Goal: Complete application form: Complete application form

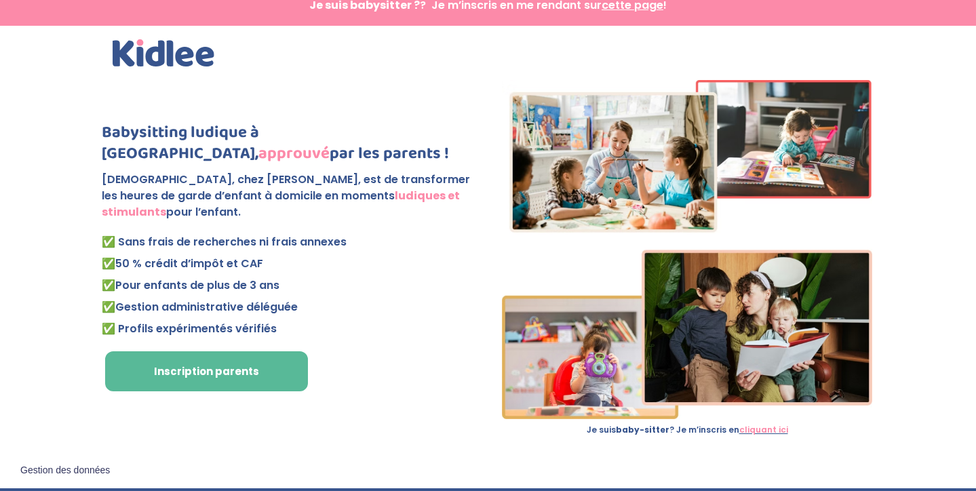
scroll to position [11, 0]
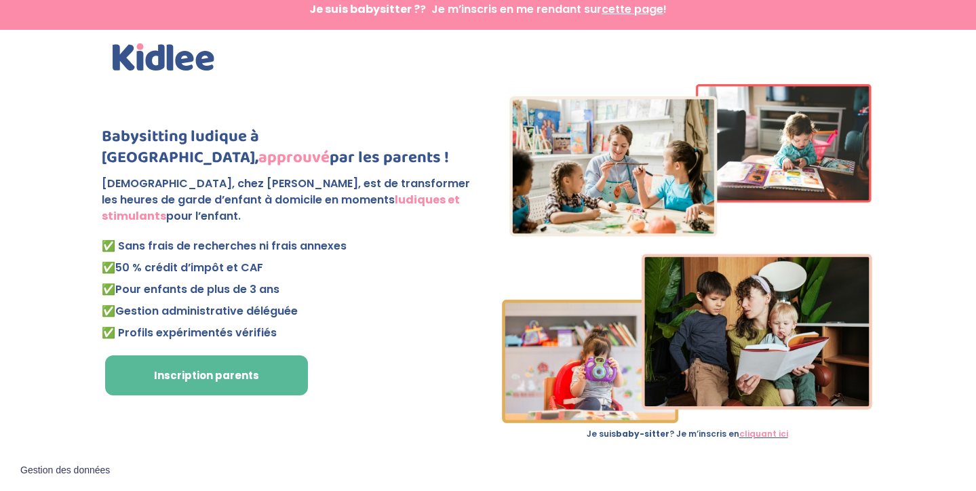
click at [764, 434] on link "cliquant ici" at bounding box center [763, 434] width 49 height 12
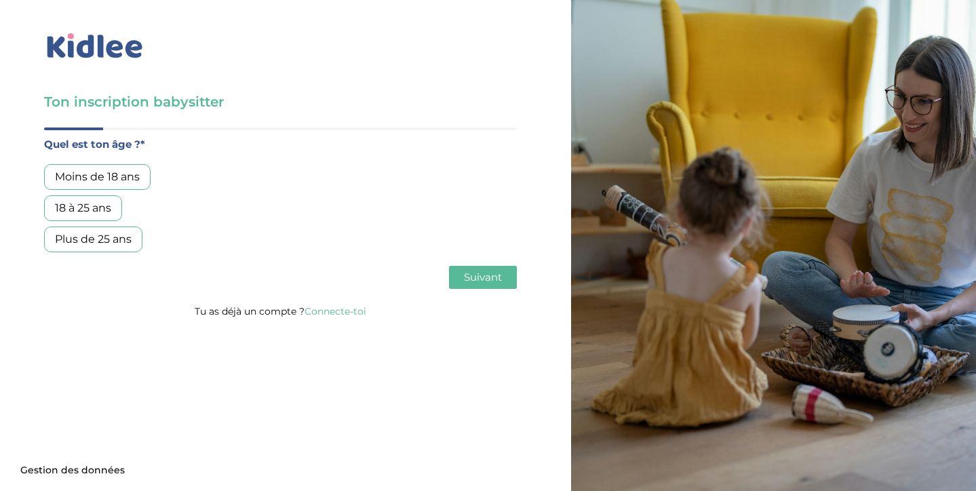
click at [104, 204] on div "18 à 25 ans" at bounding box center [83, 208] width 78 height 26
click at [493, 284] on button "Suivant" at bounding box center [483, 277] width 68 height 23
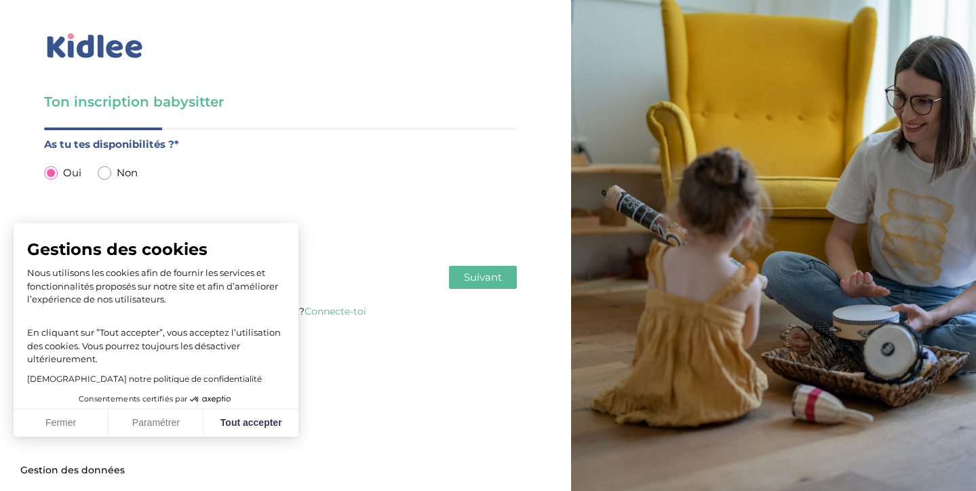
click at [493, 284] on button "Suivant" at bounding box center [483, 277] width 68 height 23
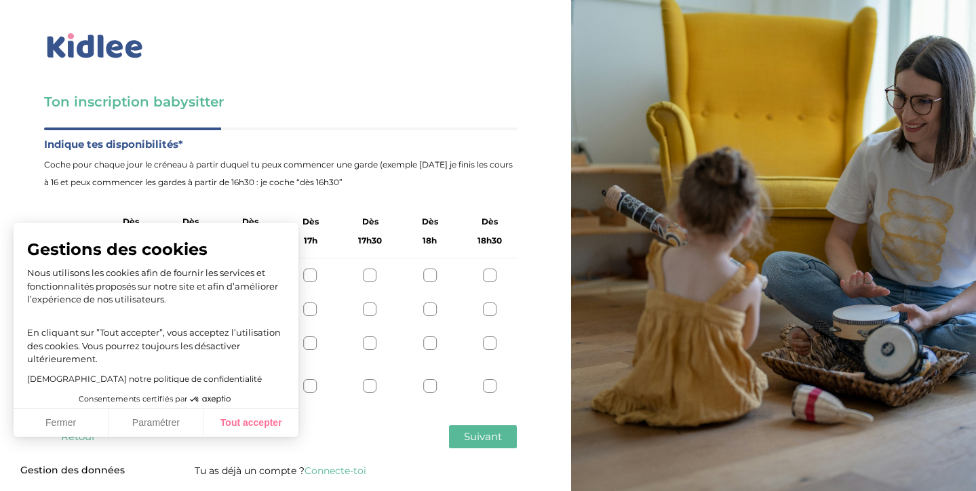
click at [267, 429] on button "Tout accepter" at bounding box center [251, 423] width 95 height 28
checkbox input "true"
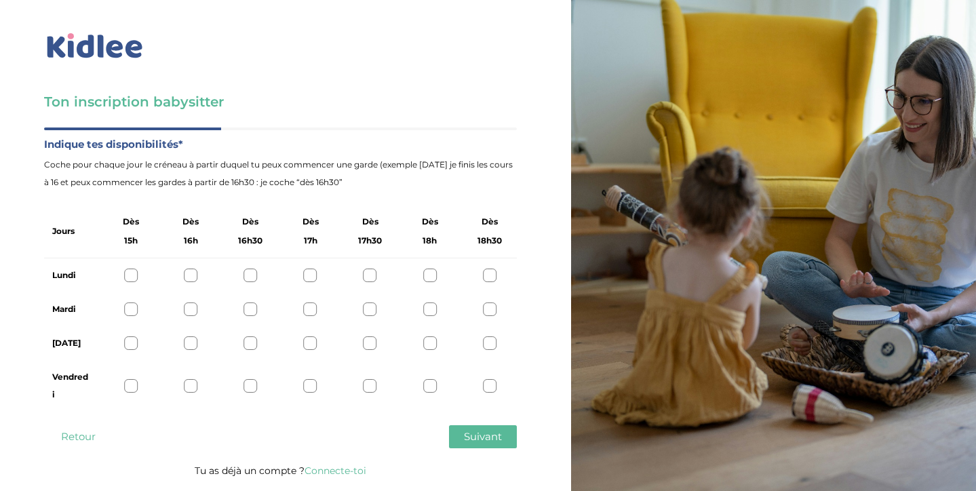
click at [248, 272] on div at bounding box center [251, 276] width 14 height 14
click at [256, 388] on div at bounding box center [251, 386] width 14 height 14
click at [469, 437] on span "Suivant" at bounding box center [483, 436] width 38 height 13
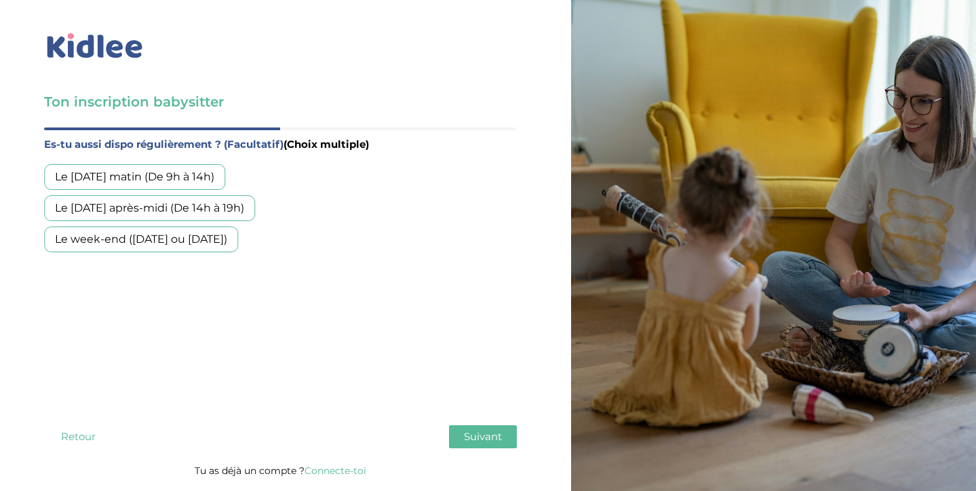
click at [196, 206] on div "Le mercredi après-midi (De 14h à 19h)" at bounding box center [149, 208] width 211 height 26
click at [475, 442] on span "Suivant" at bounding box center [483, 436] width 38 height 13
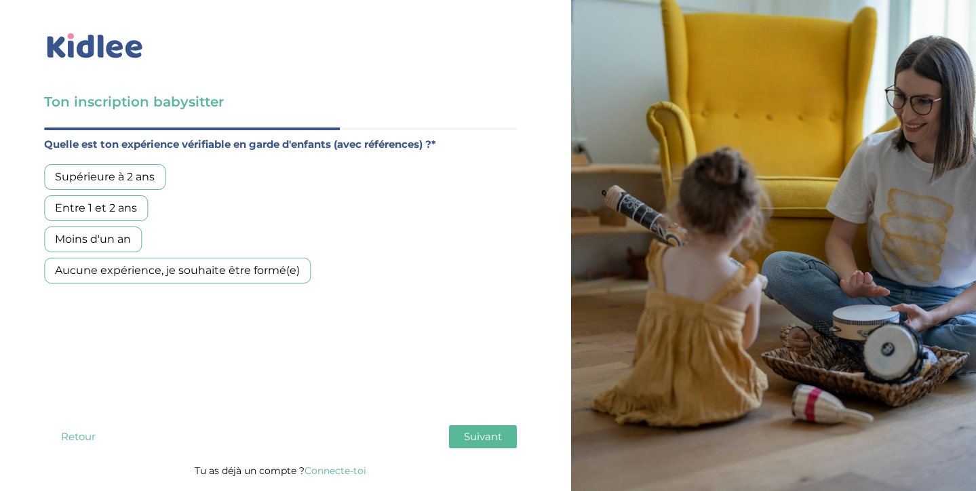
click at [100, 235] on div "Moins d'un an" at bounding box center [93, 240] width 98 height 26
click at [491, 431] on span "Suivant" at bounding box center [483, 436] width 38 height 13
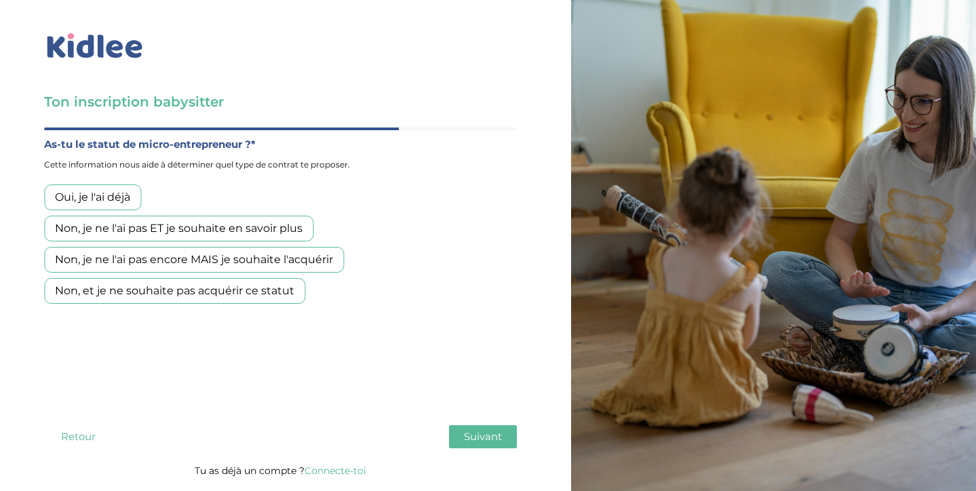
click at [267, 231] on div "Non, je ne l'ai pas ET je souhaite en savoir plus" at bounding box center [178, 229] width 269 height 26
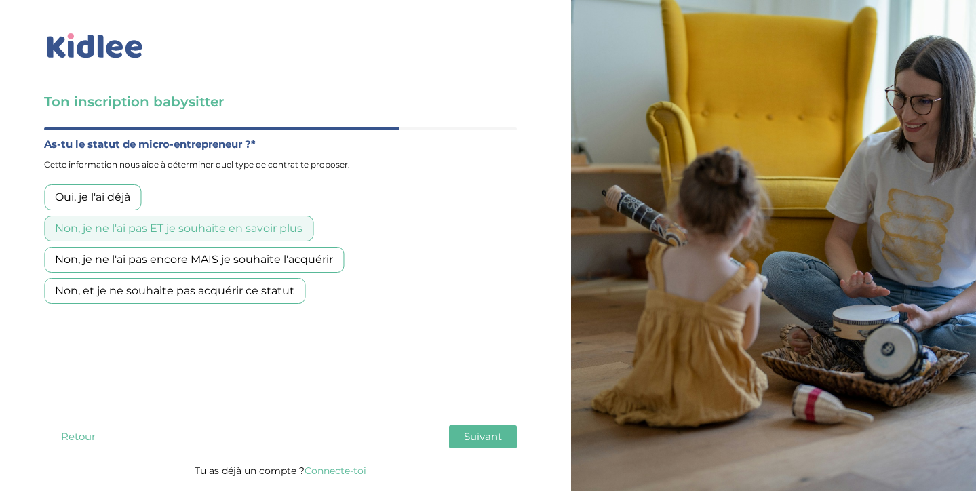
click at [492, 421] on div "Quel est ton âge ?* Moins de 18 ans 18 à 25 ans Plus de 25 ans As tu tes dispon…" at bounding box center [280, 295] width 473 height 334
click at [493, 431] on span "Suivant" at bounding box center [483, 436] width 38 height 13
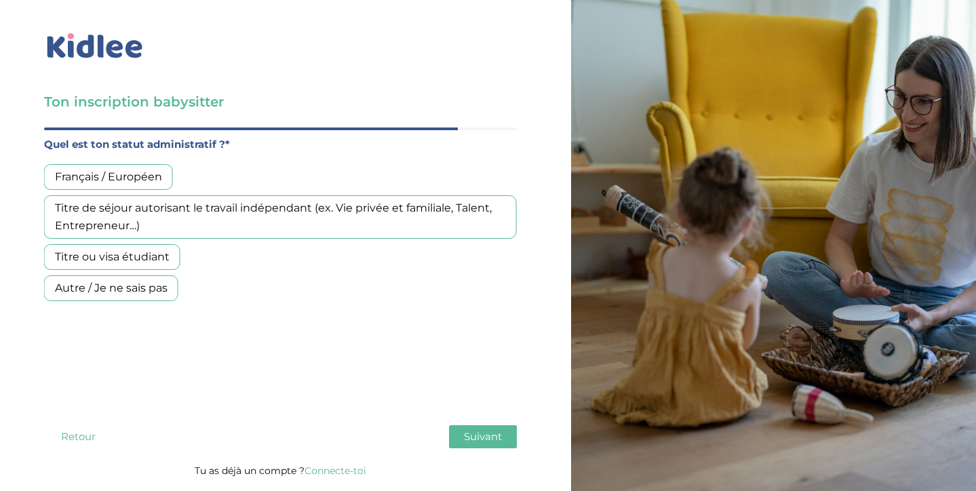
click at [117, 173] on div "Français / Européen" at bounding box center [108, 177] width 129 height 26
click at [512, 435] on button "Suivant" at bounding box center [483, 436] width 68 height 23
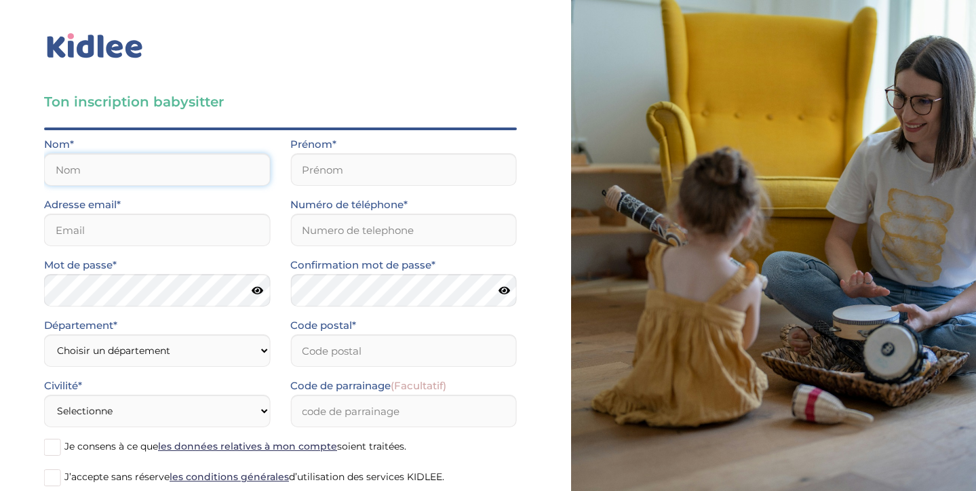
type input "Tranchant"
type input "Anouk"
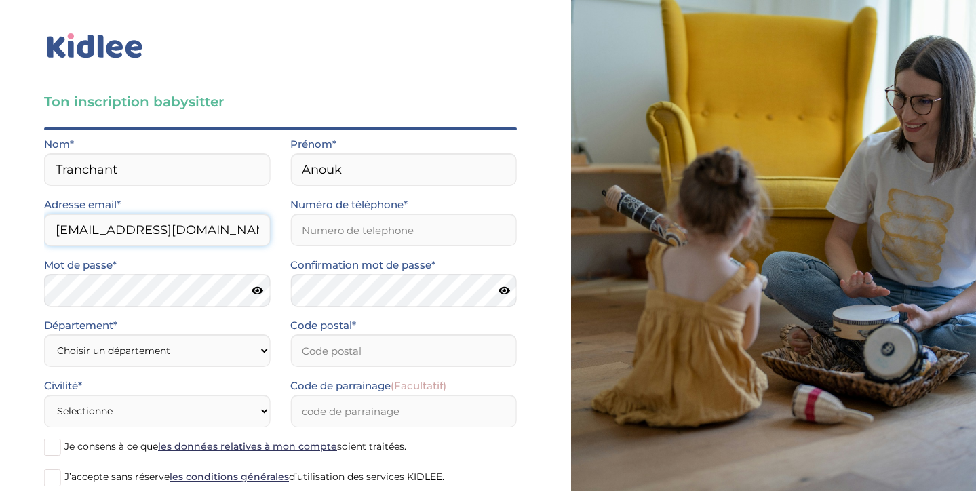
type input "[EMAIL_ADDRESS][DOMAIN_NAME]"
click at [399, 224] on input "Numéro de téléphone*" at bounding box center [403, 230] width 226 height 33
type input "0637919462"
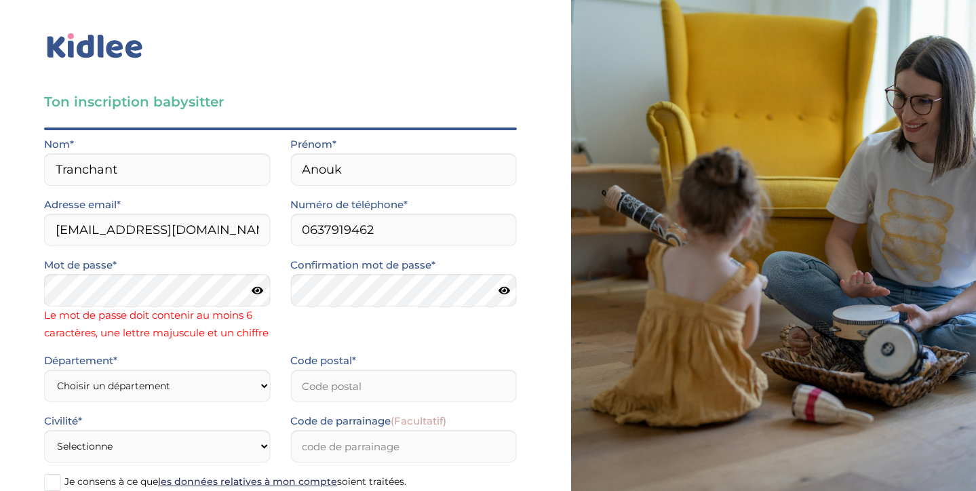
click at [258, 290] on icon at bounding box center [258, 291] width 12 height 10
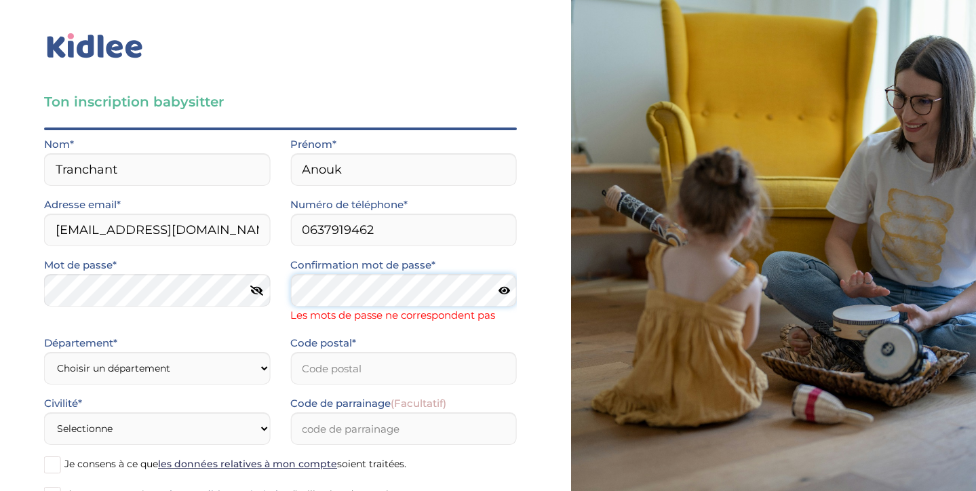
click at [263, 288] on div "Mot de passe* Confirmation mot de passe* Les mots de passe ne correspondent pas" at bounding box center [280, 295] width 493 height 78
click at [502, 293] on icon at bounding box center [505, 291] width 12 height 10
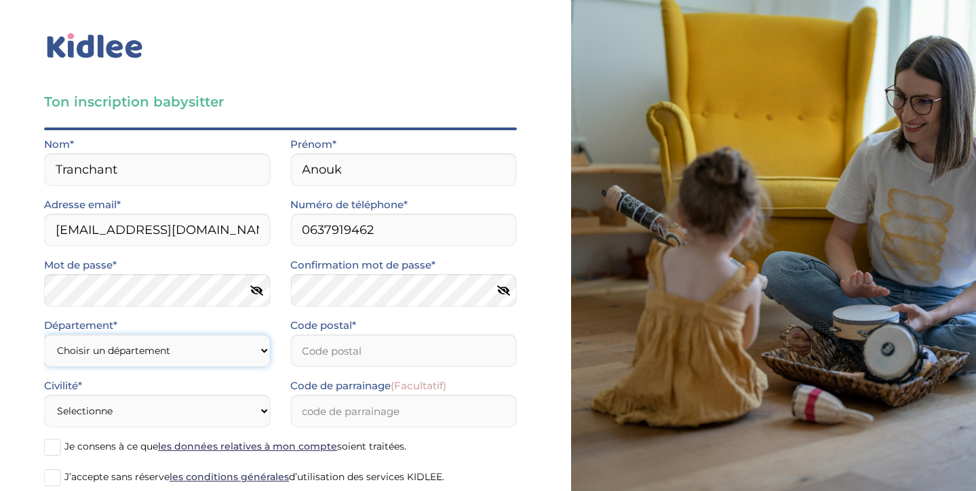
select select "75"
click at [341, 358] on input "Code postal*" at bounding box center [403, 350] width 226 height 33
type input "75015"
select select "1"
click at [328, 416] on input "Code de parrainage (Facultatif)" at bounding box center [403, 411] width 226 height 33
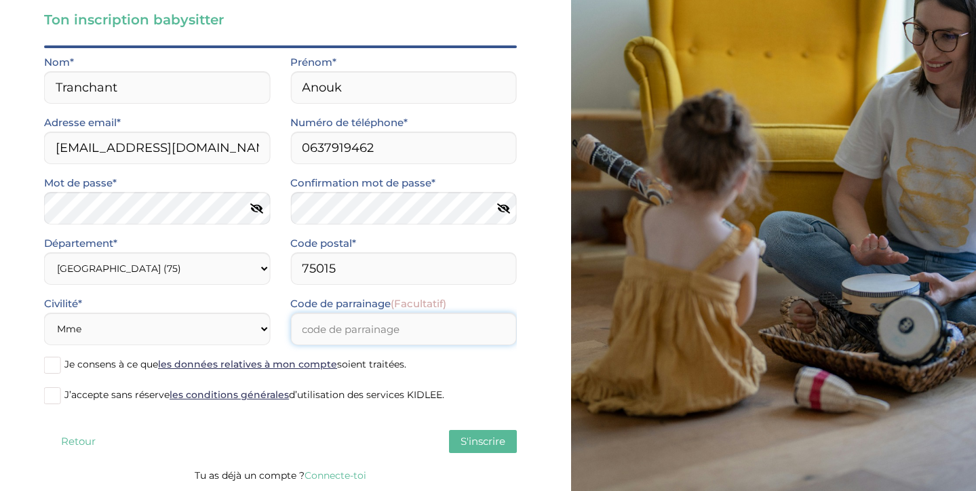
scroll to position [82, 0]
click at [81, 368] on span "Je consens à ce que les données relatives à mon compte soient traitées." at bounding box center [235, 364] width 342 height 12
click at [0, 0] on input "Je consens à ce que les données relatives à mon compte soient traitées." at bounding box center [0, 0] width 0 height 0
click at [81, 368] on span "Je consens à ce que les données relatives à mon compte soient traitées." at bounding box center [235, 364] width 342 height 12
click at [0, 0] on input "Je consens à ce que les données relatives à mon compte soient traitées." at bounding box center [0, 0] width 0 height 0
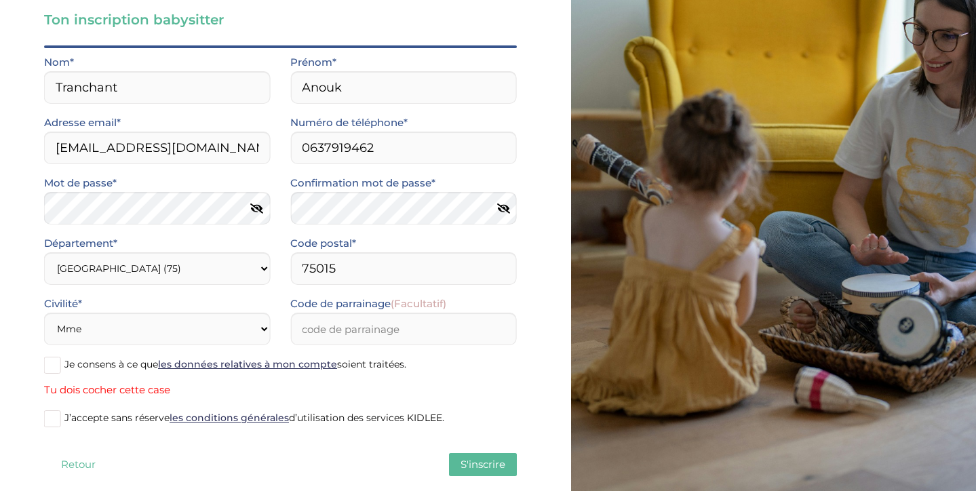
click at [81, 368] on span "Je consens à ce que les données relatives à mon compte soient traitées." at bounding box center [235, 364] width 342 height 12
click at [0, 0] on input "Je consens à ce que les données relatives à mon compte soient traitées." at bounding box center [0, 0] width 0 height 0
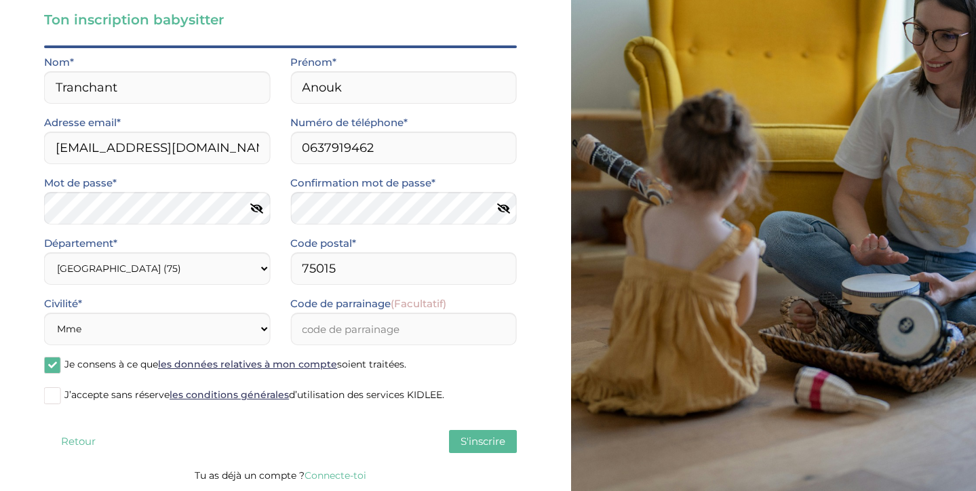
click at [85, 394] on span "J’accepte sans réserve les conditions générales d’utilisation des services KIDL…" at bounding box center [254, 395] width 380 height 12
click at [0, 0] on input "J’accepte sans réserve les conditions générales d’utilisation des services KIDL…" at bounding box center [0, 0] width 0 height 0
click at [457, 436] on button "S'inscrire" at bounding box center [483, 441] width 68 height 23
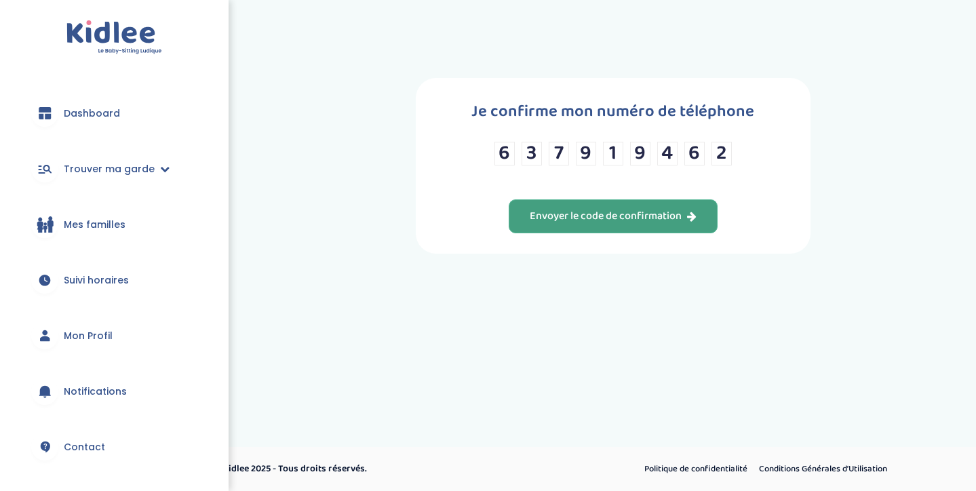
click at [618, 225] on div "Envoyer le code de confirmation" at bounding box center [613, 217] width 167 height 16
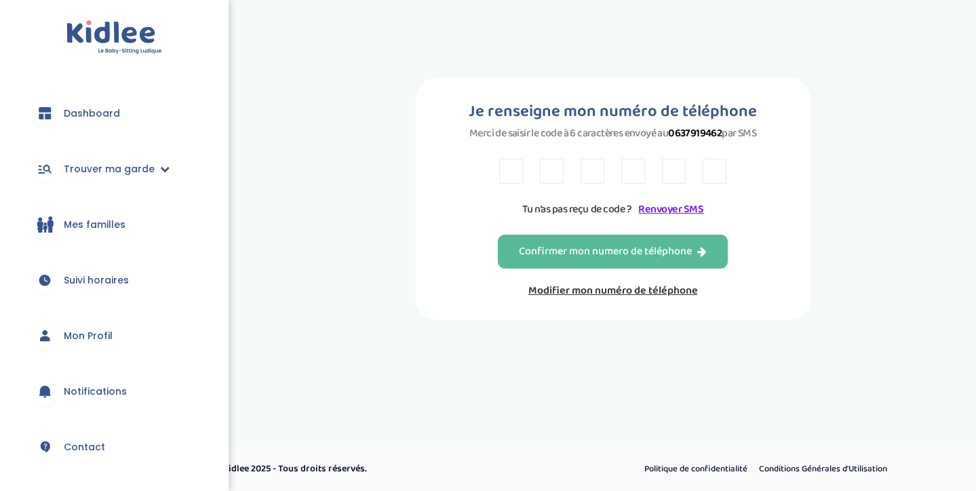
click at [520, 153] on div "Je renseigne mon numéro de téléphone Merci de saisir le code à 6 caractères env…" at bounding box center [613, 199] width 395 height 242
click at [514, 174] on input "text" at bounding box center [511, 171] width 24 height 25
type input "R"
type input "3"
type input "P"
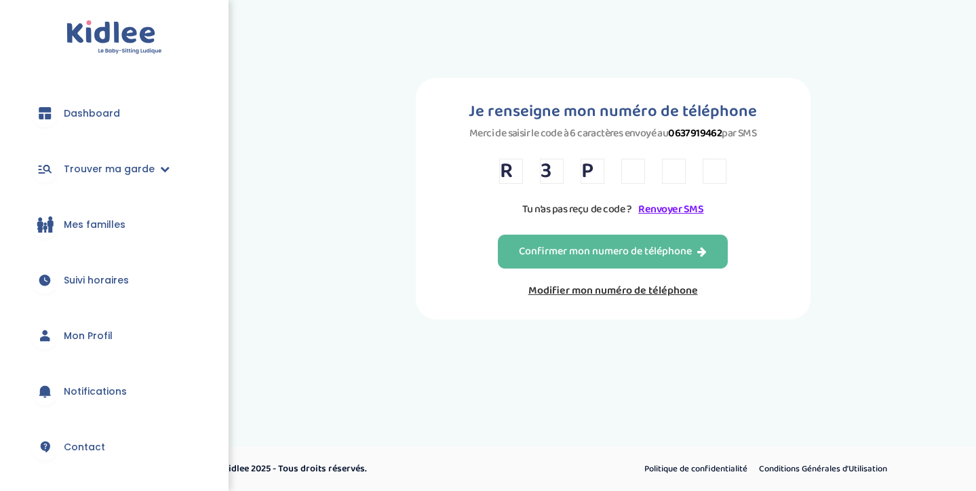
type input "T"
type input "7"
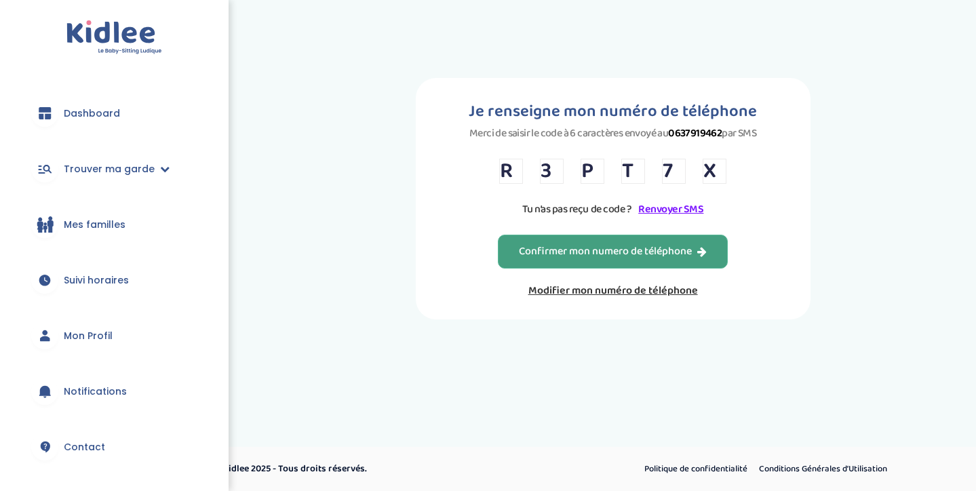
type input "X"
click at [600, 269] on button "Confirmer mon numero de téléphone" at bounding box center [613, 252] width 230 height 34
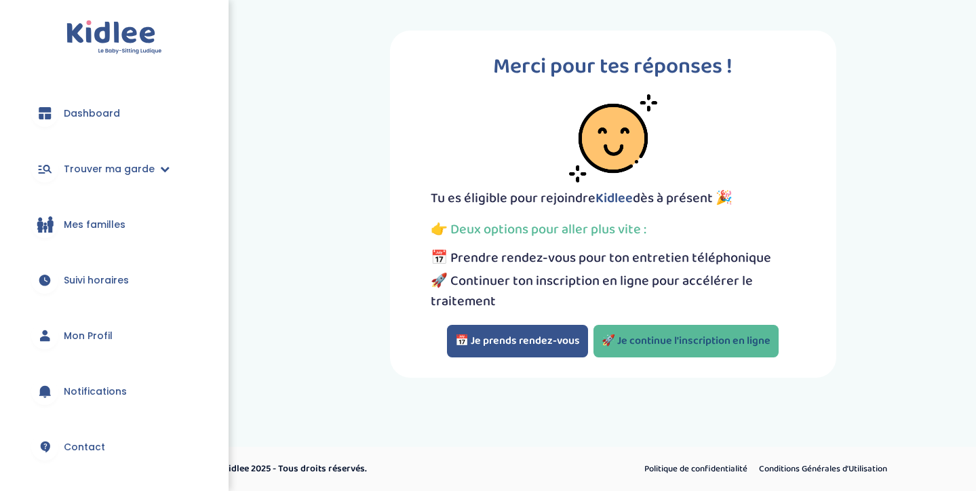
click at [652, 344] on link "🚀 Je continue l'inscription en ligne" at bounding box center [686, 341] width 185 height 33
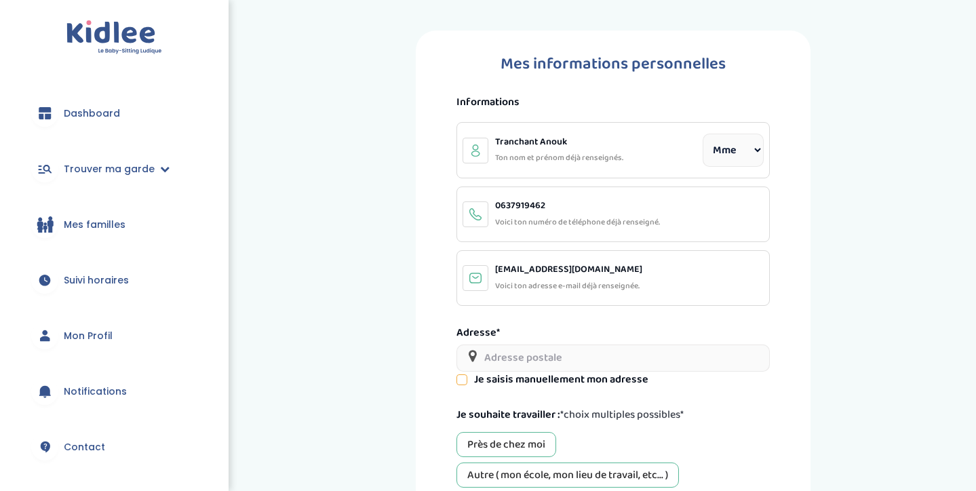
select select "1"
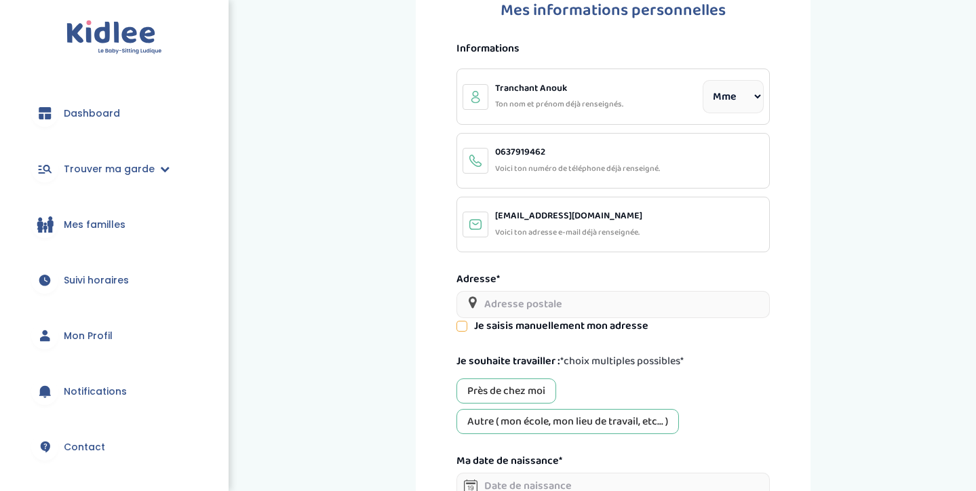
scroll to position [60, 0]
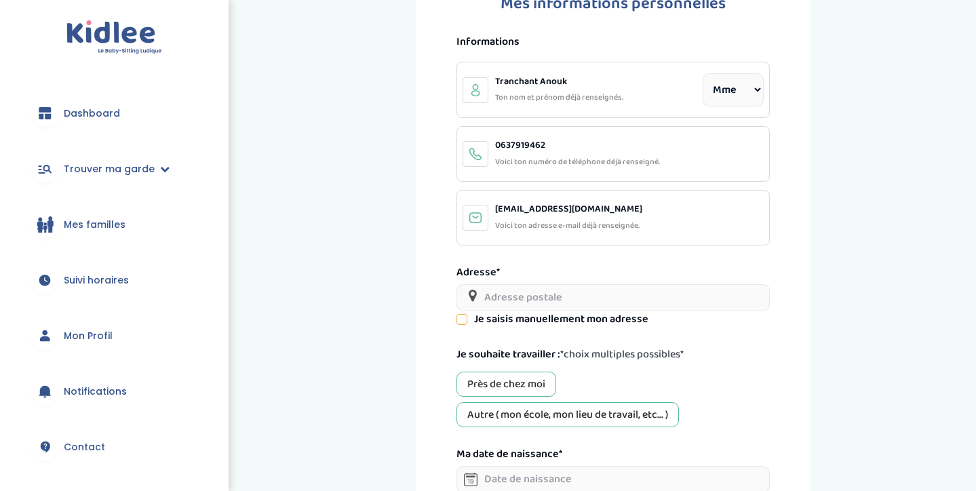
click at [609, 298] on input "text" at bounding box center [613, 297] width 313 height 27
type input "[STREET_ADDRESS][PERSON_NAME]"
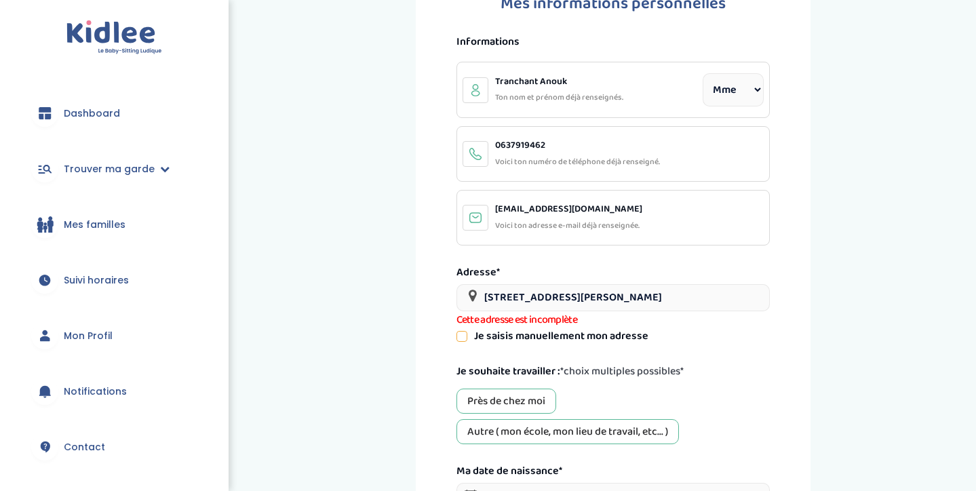
click at [532, 385] on div "Je souhaite travailler : *choix multiples possibles* Près de chez moi [GEOGRAPH…" at bounding box center [613, 403] width 313 height 83
click at [476, 338] on label "Je saisis manuellement mon adresse" at bounding box center [561, 336] width 174 height 16
click at [463, 335] on icon at bounding box center [461, 336] width 3 height 2
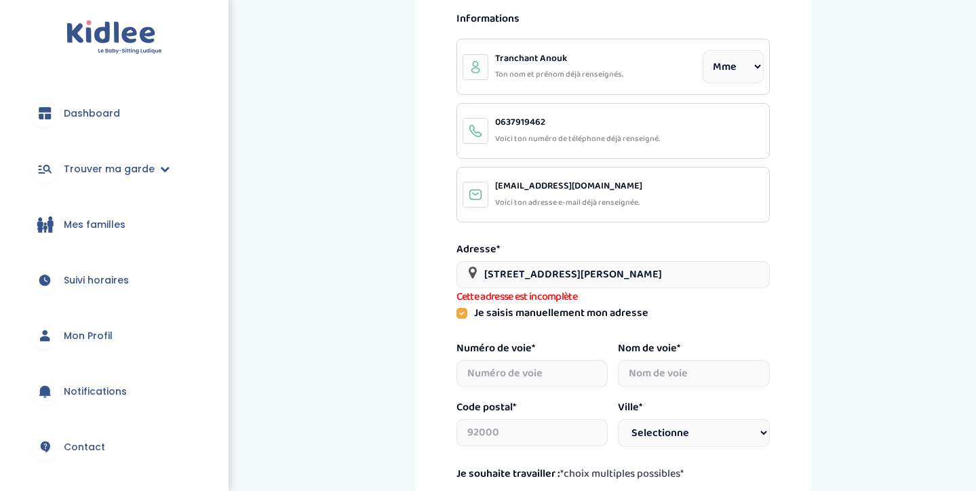
scroll to position [88, 0]
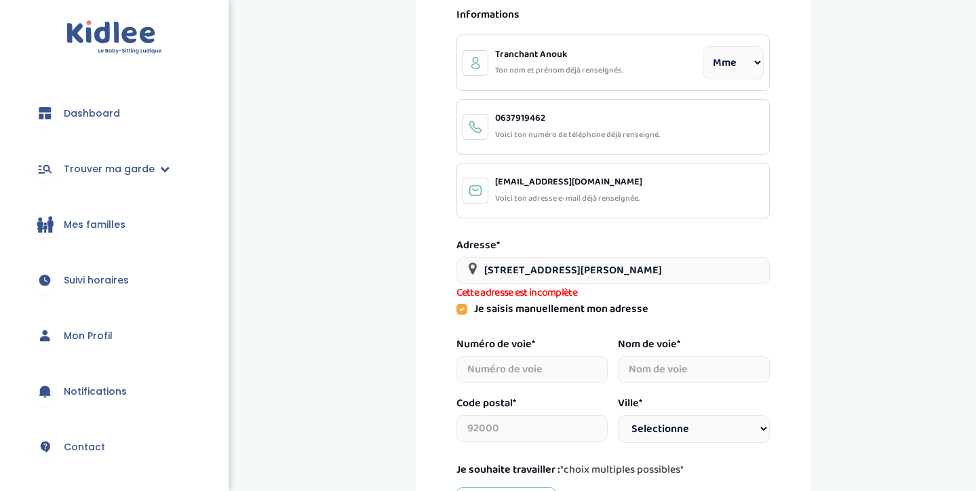
click at [505, 306] on label "Je saisis manuellement mon adresse" at bounding box center [561, 309] width 174 height 16
click at [472, 301] on div "Je saisis manuellement mon adresse" at bounding box center [613, 309] width 313 height 16
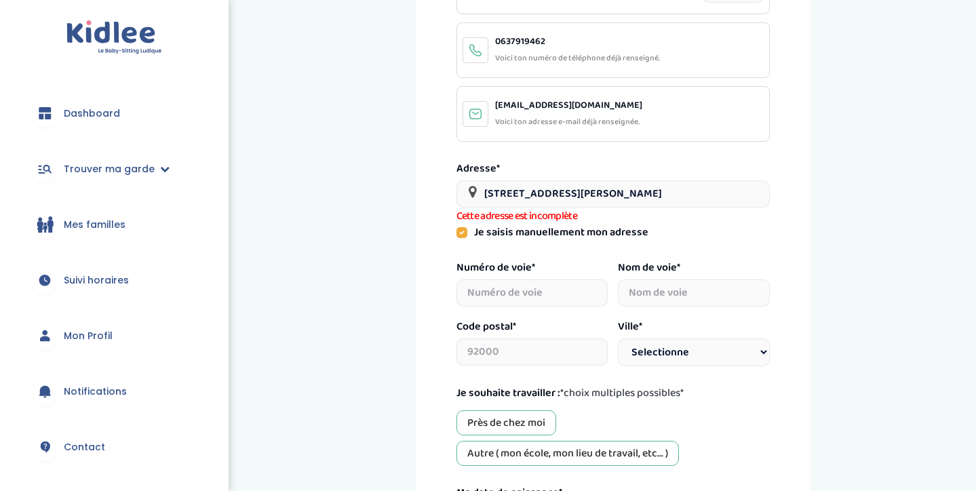
scroll to position [170, 0]
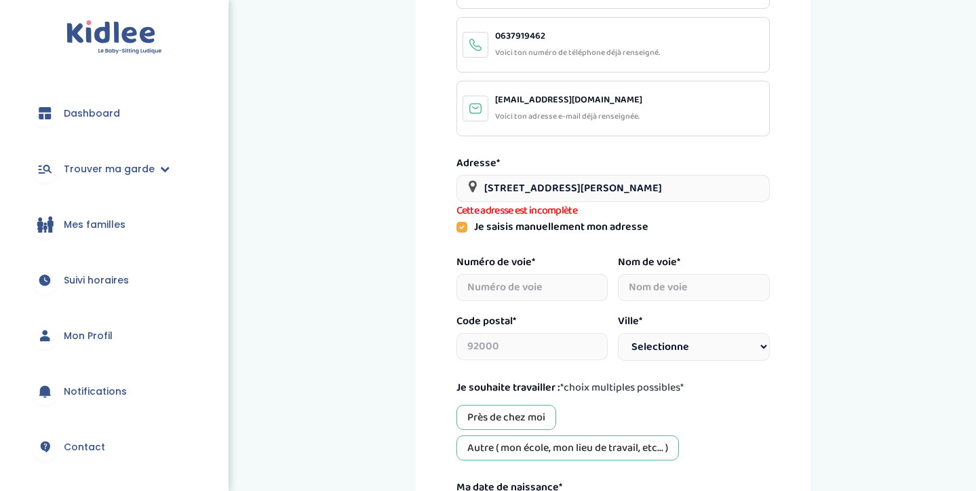
click at [552, 287] on input "number" at bounding box center [533, 287] width 152 height 27
type input "76"
click at [635, 285] on input "2mile [PERSON_NAME]" at bounding box center [694, 287] width 152 height 27
type input "[PERSON_NAME]"
click at [569, 345] on input "text" at bounding box center [533, 346] width 152 height 27
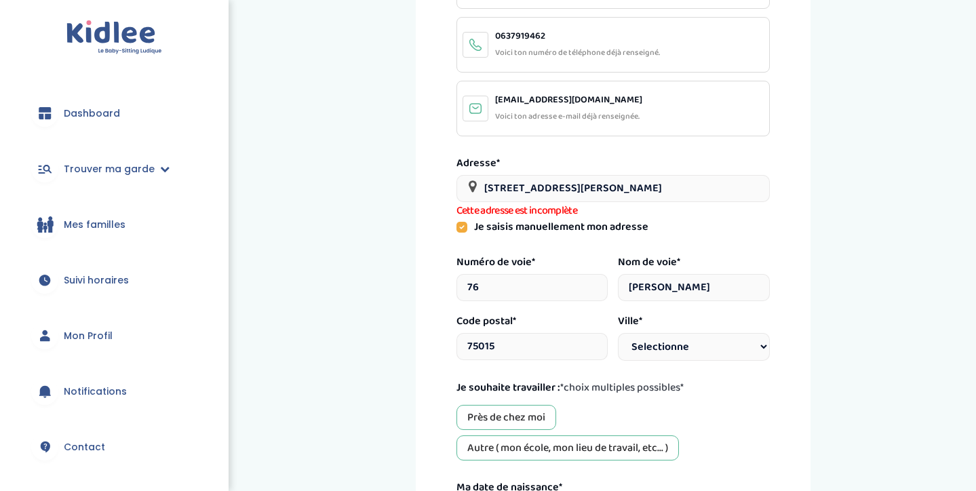
type input "75015"
click at [672, 351] on div "Ville * Selectionne [GEOGRAPHIC_DATA] [GEOGRAPHIC_DATA] [GEOGRAPHIC_DATA] [GEOG…" at bounding box center [694, 336] width 152 height 50
select select "[GEOGRAPHIC_DATA]"
click at [522, 401] on div "Je souhaite travailler : *choix multiples possibles* Près de chez moi [GEOGRAPH…" at bounding box center [613, 419] width 313 height 83
click at [533, 409] on div "Près de chez moi" at bounding box center [507, 417] width 100 height 25
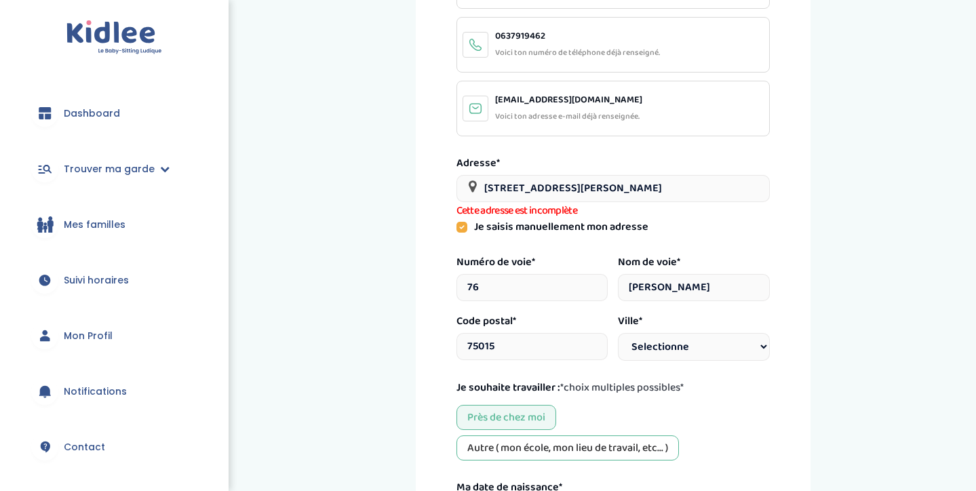
click at [538, 448] on div "Autre ( mon école, mon lieu de travail, etc... )" at bounding box center [568, 448] width 223 height 25
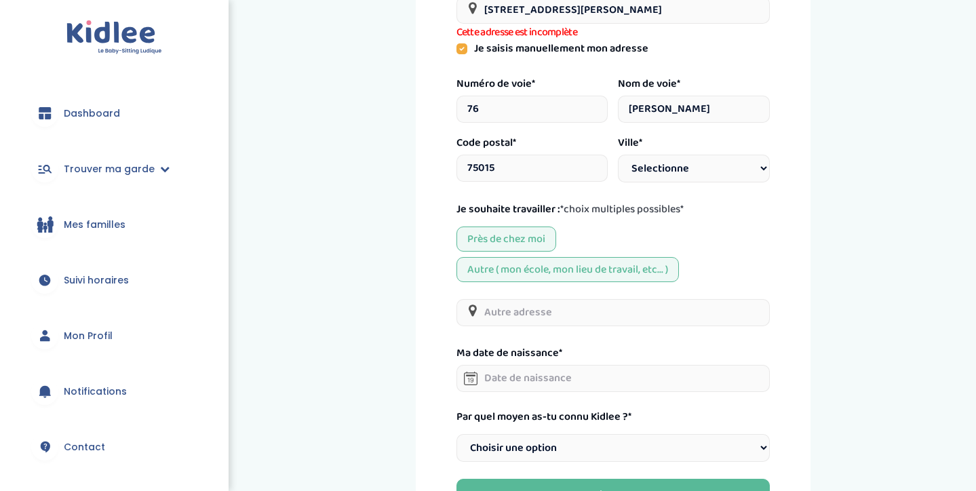
scroll to position [358, 0]
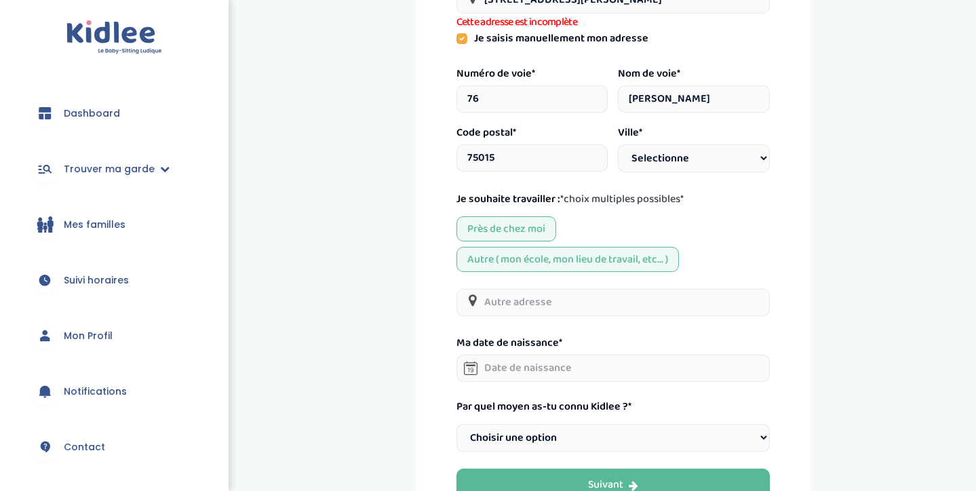
click at [558, 308] on input "text" at bounding box center [613, 302] width 313 height 27
type input "nanterre université"
click at [613, 370] on input "text" at bounding box center [613, 368] width 313 height 27
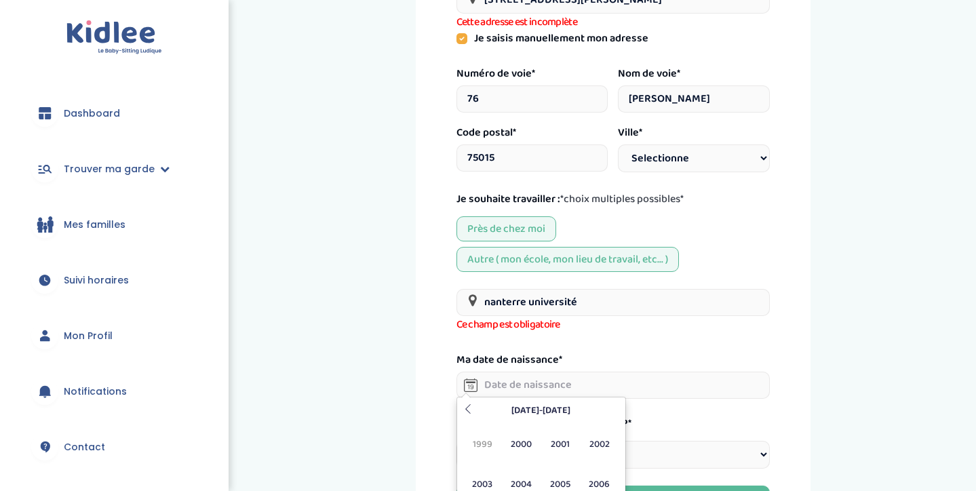
type input "O"
type input "0"
click at [604, 477] on span "2006" at bounding box center [599, 484] width 36 height 37
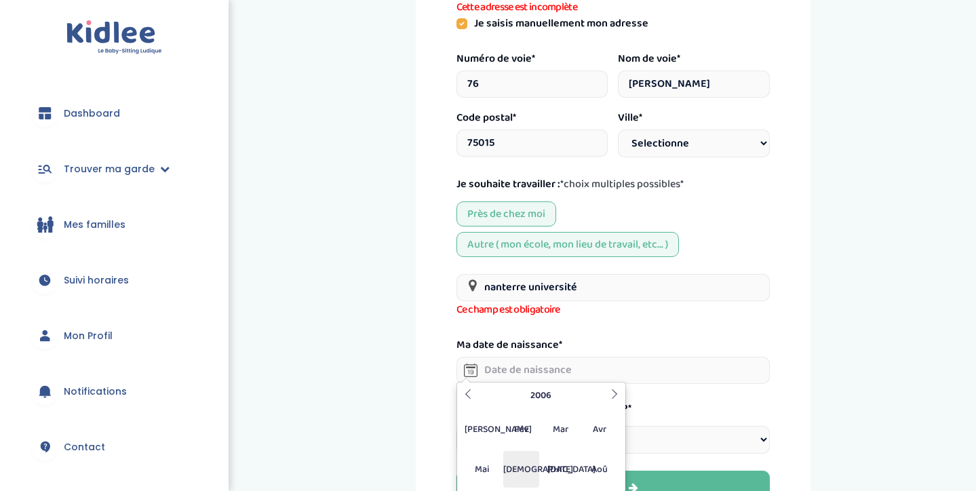
click at [524, 468] on span "[DEMOGRAPHIC_DATA]" at bounding box center [521, 469] width 36 height 37
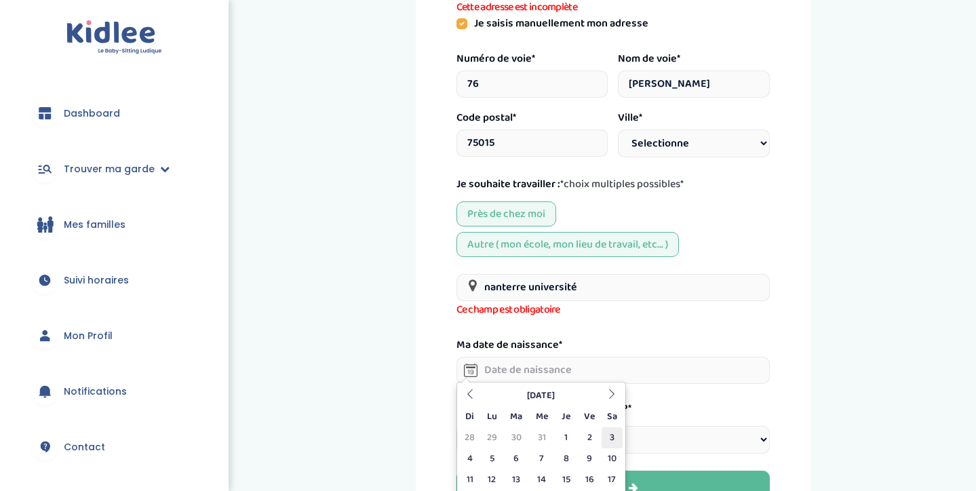
click at [613, 436] on td "3" at bounding box center [612, 437] width 21 height 21
type input "[DATE]"
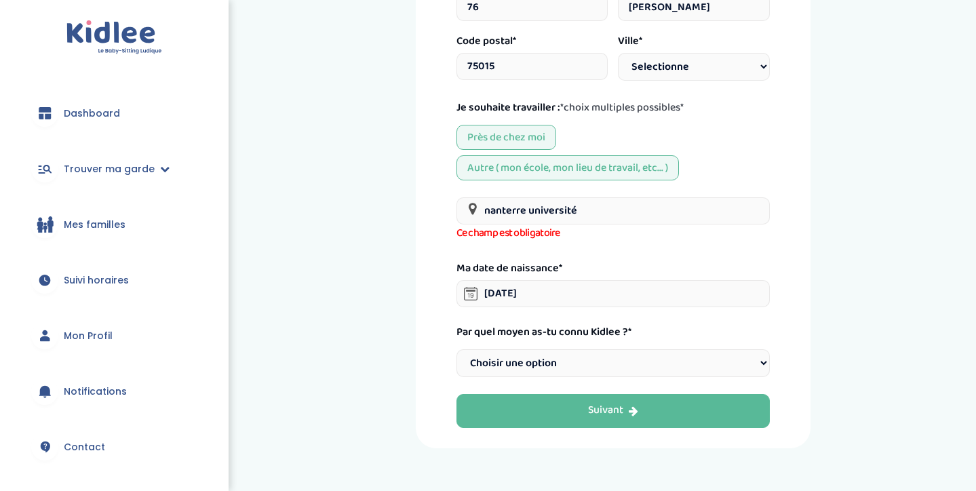
scroll to position [476, 0]
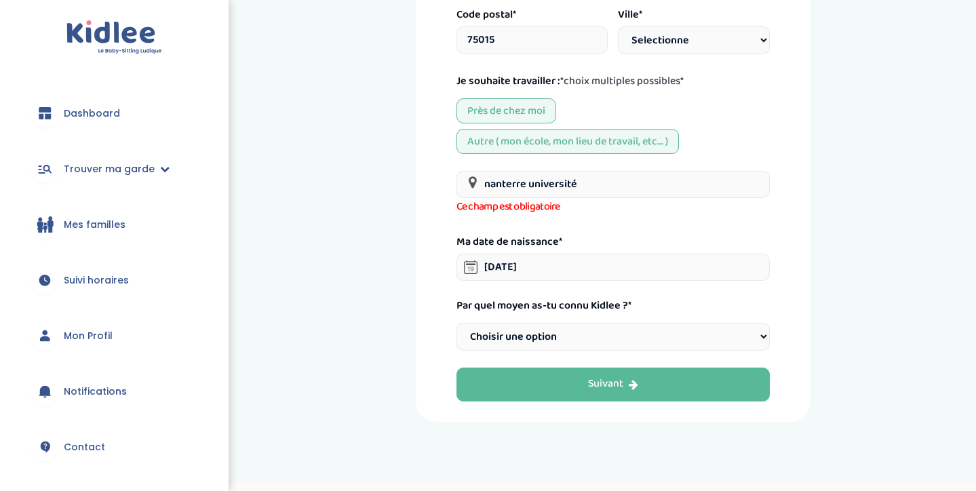
select select "2"
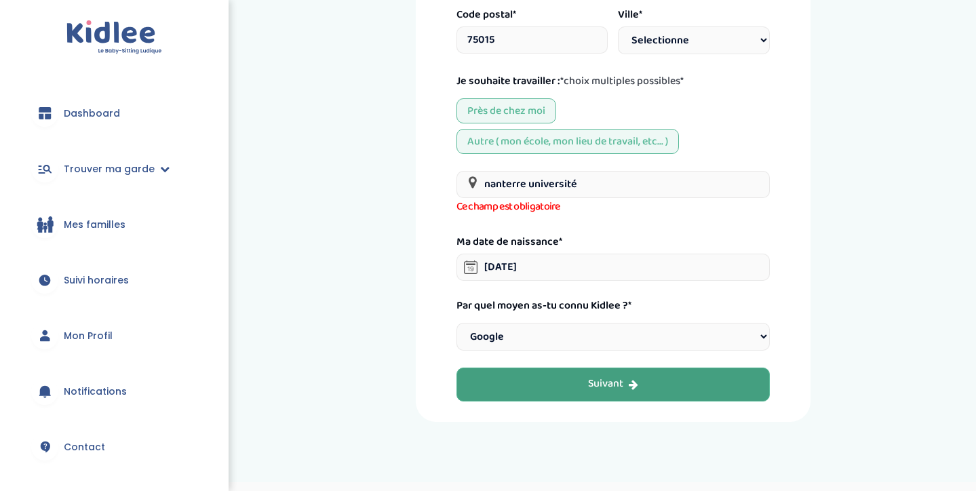
click at [589, 377] on div "Suivant" at bounding box center [613, 385] width 50 height 16
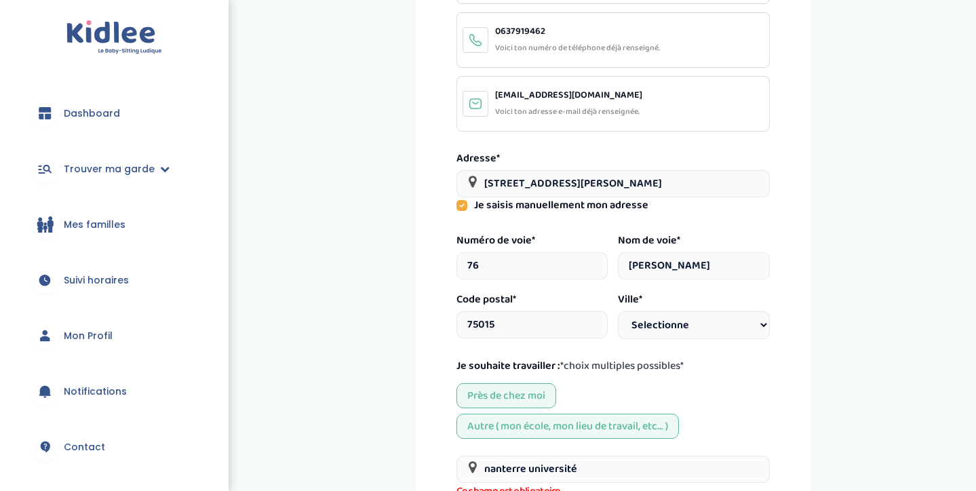
scroll to position [328, 0]
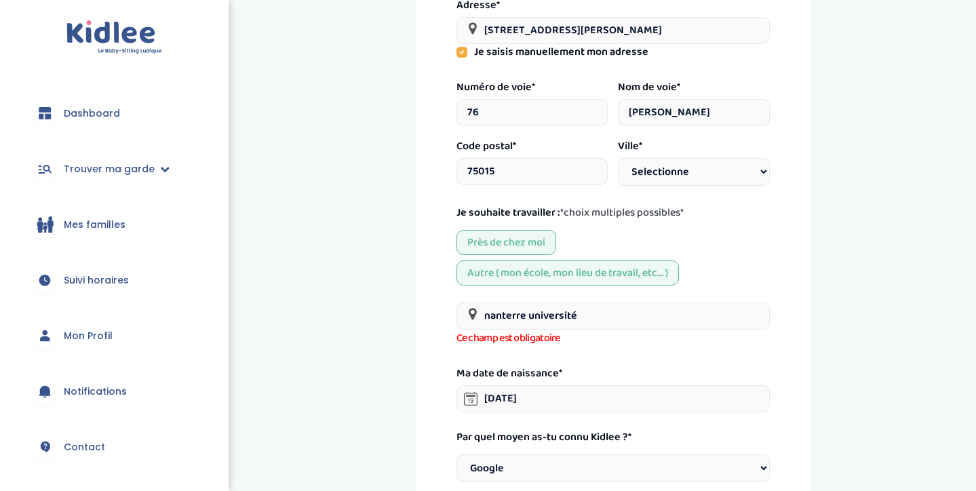
click at [577, 319] on input "nanterre université" at bounding box center [613, 316] width 313 height 27
drag, startPoint x: 585, startPoint y: 318, endPoint x: 446, endPoint y: 317, distance: 138.4
click at [446, 317] on div "Mes informations personnelles Informations Tranchant [PERSON_NAME] nom et préno…" at bounding box center [613, 128] width 395 height 851
click at [601, 350] on div "Informations Tranchant [PERSON_NAME] nom et prénom déjà renseignés. Civilité Mr…" at bounding box center [613, 125] width 313 height 716
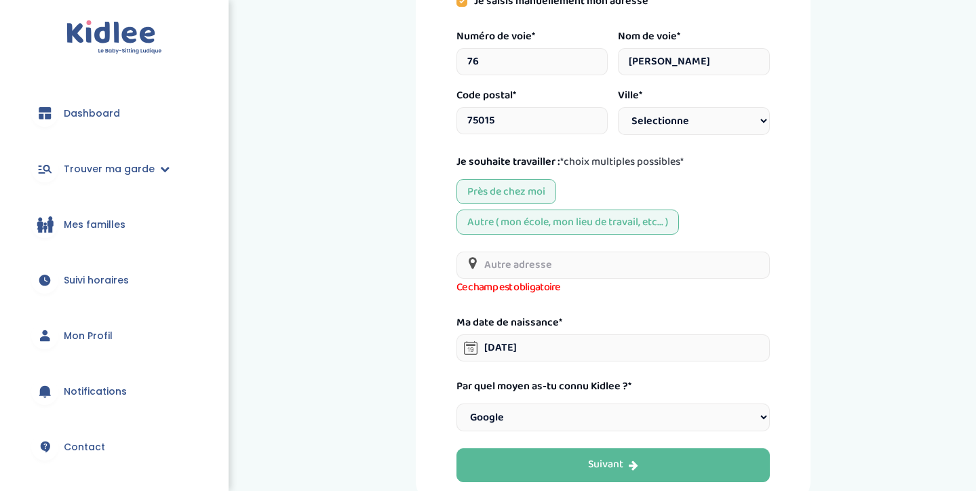
scroll to position [383, 0]
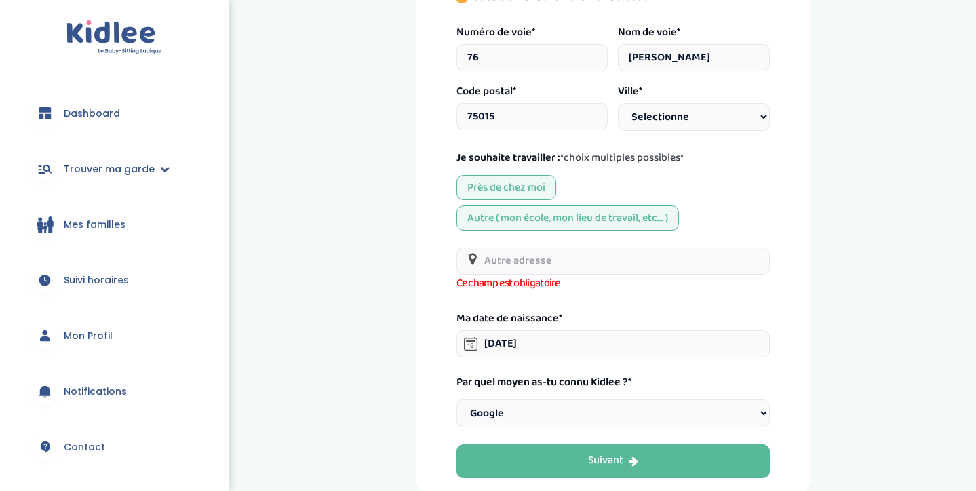
click at [568, 256] on input "text" at bounding box center [613, 261] width 313 height 27
click at [642, 322] on div "Ma date de naissance* [DATE]" at bounding box center [613, 333] width 313 height 49
click at [640, 475] on div "Mes informations personnelles Informations Tranchant [PERSON_NAME] nom et préno…" at bounding box center [613, 73] width 395 height 851
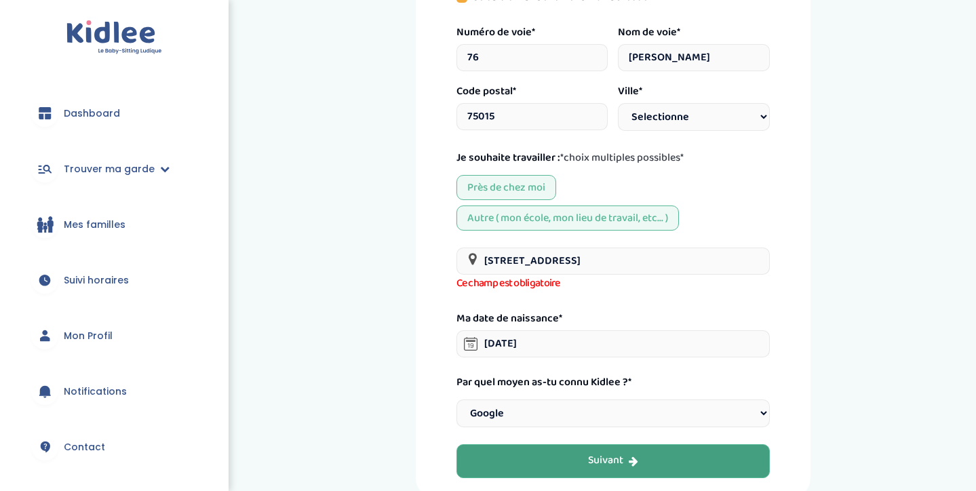
click at [643, 463] on button "Suivant" at bounding box center [613, 461] width 313 height 34
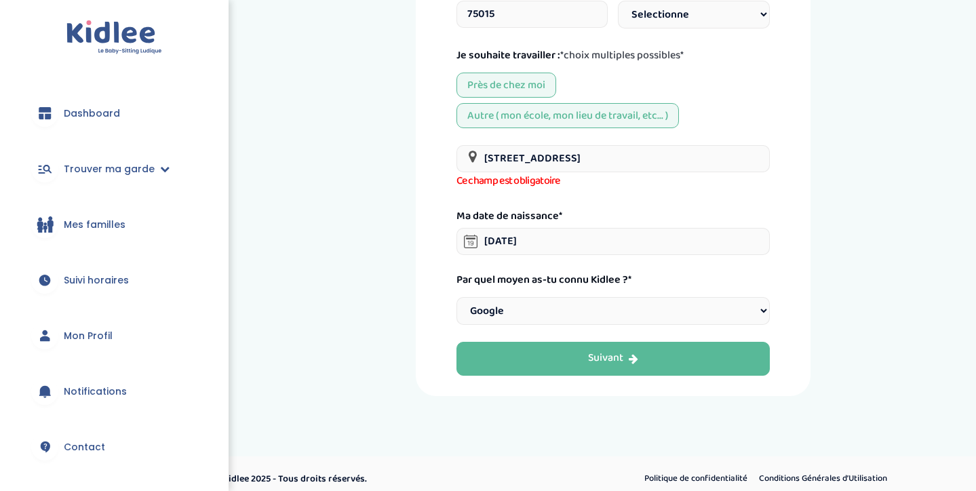
scroll to position [484, 0]
click at [644, 149] on input "[STREET_ADDRESS]" at bounding box center [613, 159] width 313 height 27
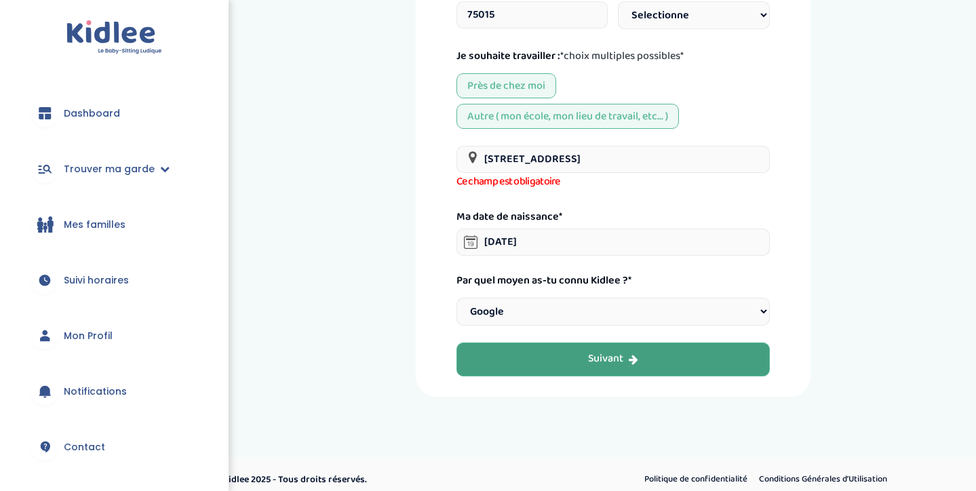
type input "[STREET_ADDRESS]"
click at [575, 357] on button "Suivant" at bounding box center [613, 360] width 313 height 34
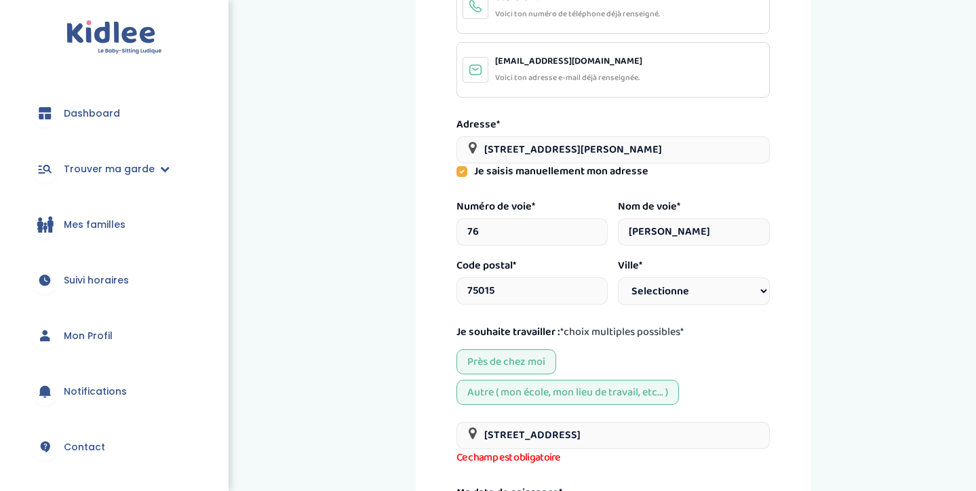
scroll to position [275, 0]
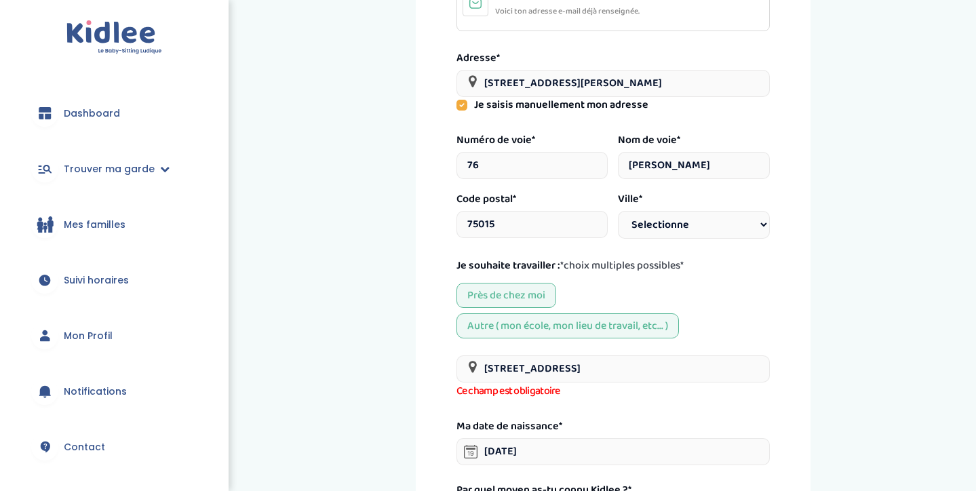
click at [577, 322] on div "Autre ( mon école, mon lieu de travail, etc... )" at bounding box center [568, 325] width 223 height 25
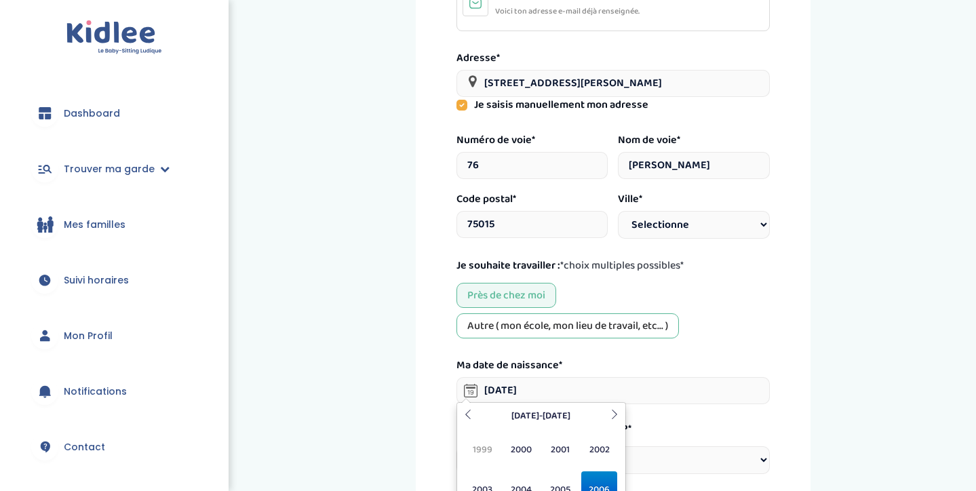
click at [580, 393] on input "[DATE]" at bounding box center [613, 390] width 313 height 27
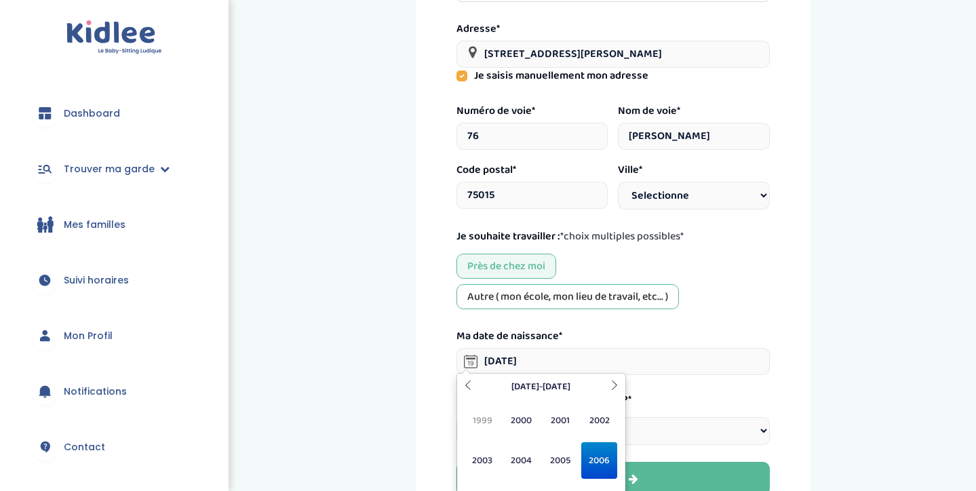
scroll to position [343, 0]
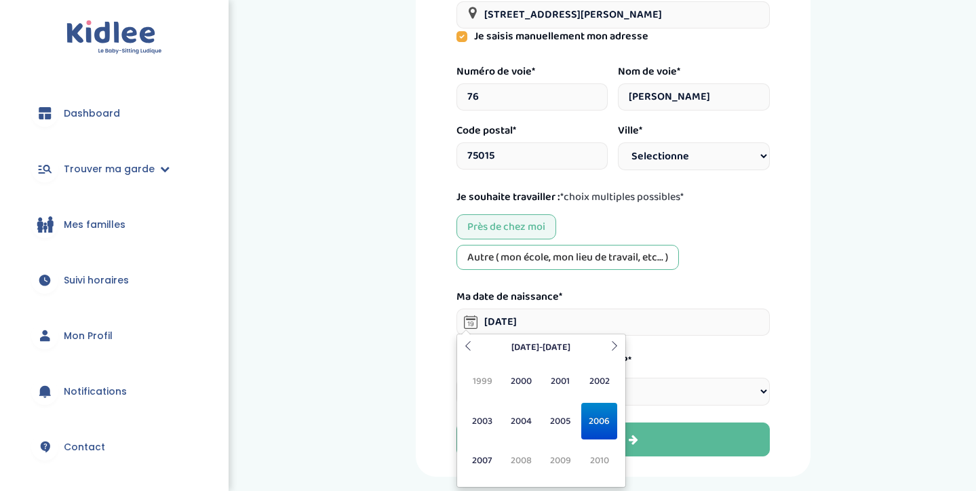
click at [746, 258] on div "Près de chez moi [GEOGRAPHIC_DATA] ( mon école, mon lieu de travail, etc... )" at bounding box center [613, 242] width 313 height 56
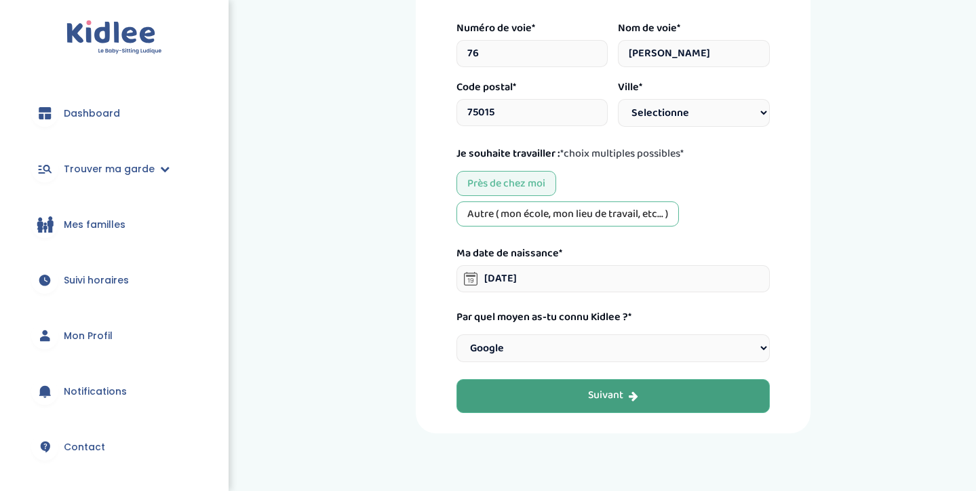
click at [653, 379] on button "Suivant" at bounding box center [613, 396] width 313 height 34
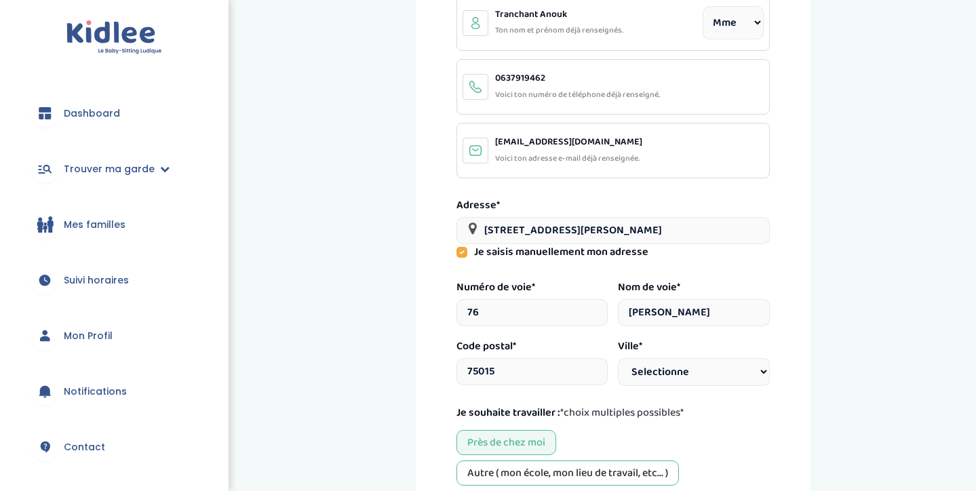
scroll to position [185, 0]
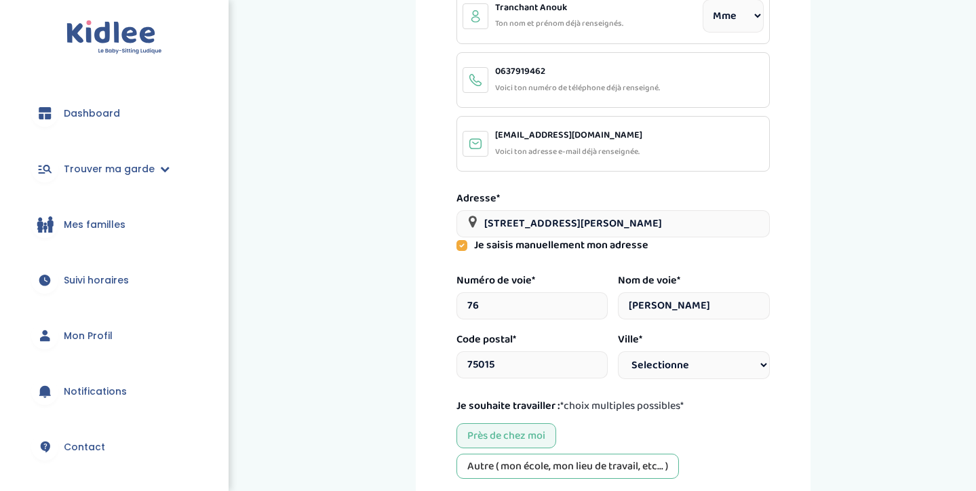
click at [541, 224] on input "[STREET_ADDRESS][PERSON_NAME]" at bounding box center [613, 223] width 313 height 27
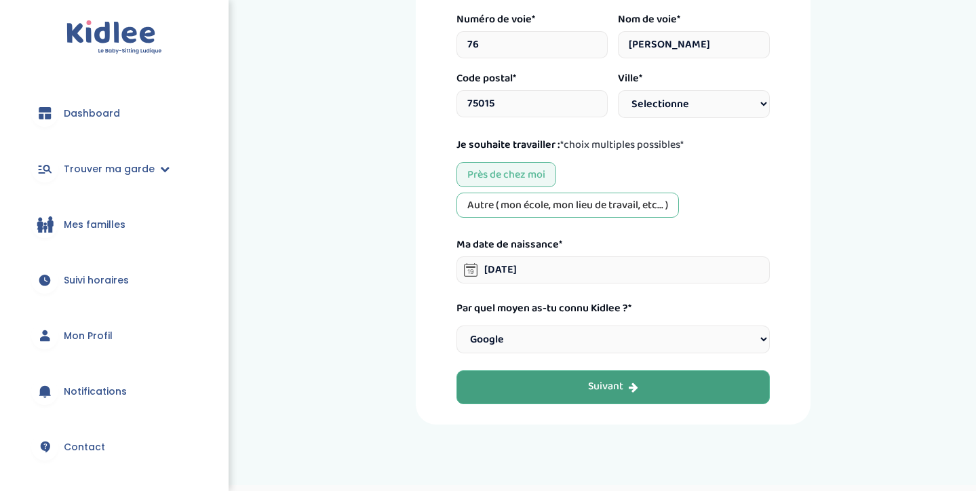
type input "[STREET_ADDRESS][PERSON_NAME]"
click at [679, 387] on button "Suivant" at bounding box center [613, 387] width 313 height 34
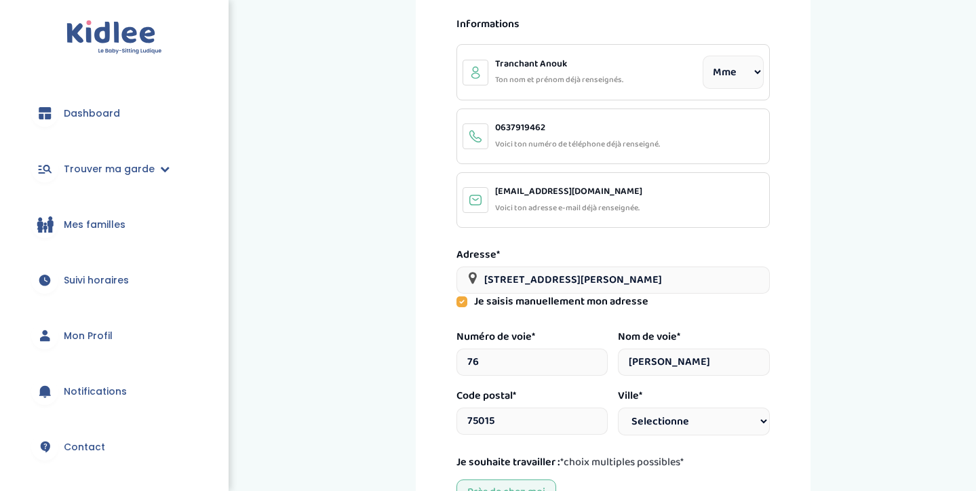
scroll to position [147, 0]
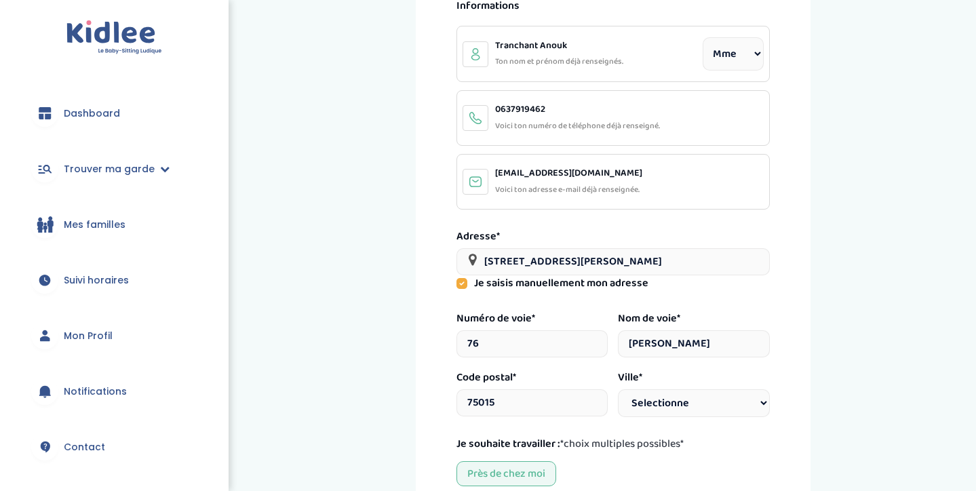
drag, startPoint x: 600, startPoint y: 255, endPoint x: 339, endPoint y: 246, distance: 262.0
click at [339, 246] on div "Mes informations personnelles Cette adresse n'est pas valide , Merci de choisir…" at bounding box center [613, 303] width 658 height 841
click at [486, 275] on label "Je saisis manuellement mon adresse" at bounding box center [561, 283] width 174 height 16
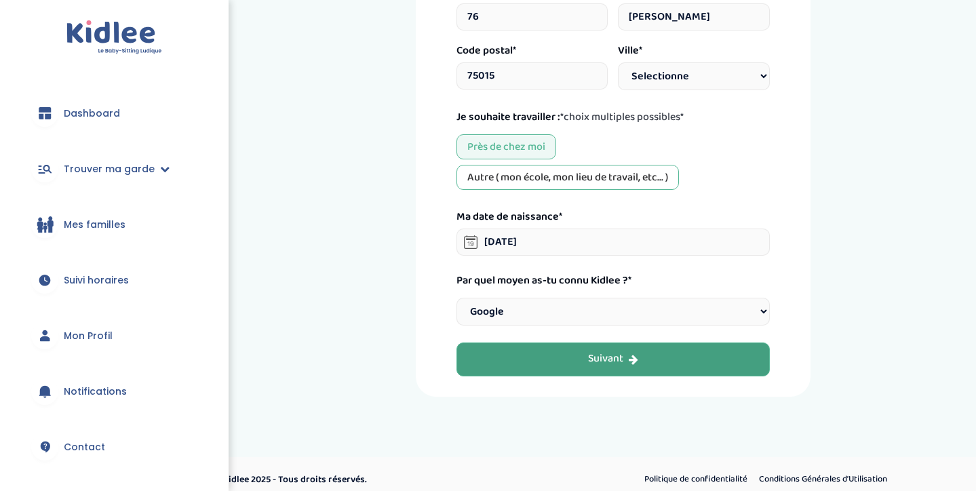
click at [528, 351] on button "Suivant" at bounding box center [613, 360] width 313 height 34
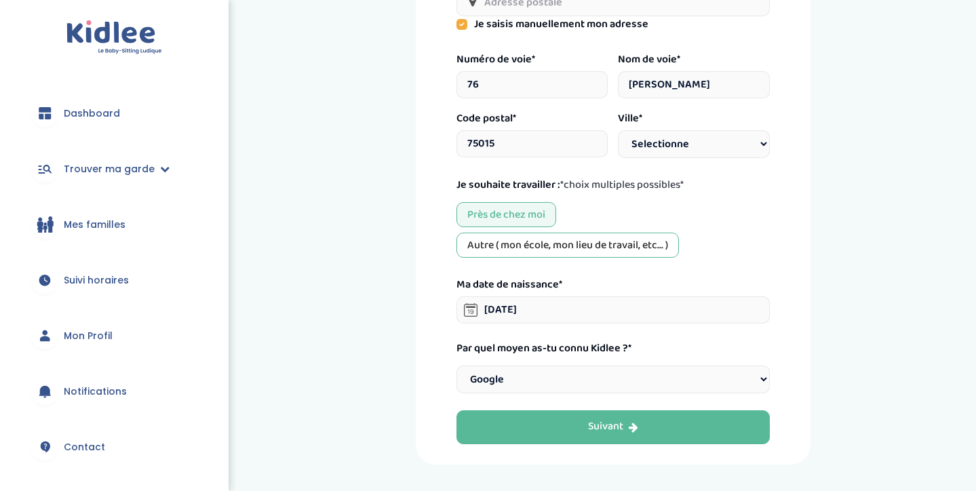
scroll to position [406, 0]
click at [633, 84] on input "[PERSON_NAME]" at bounding box center [694, 85] width 152 height 27
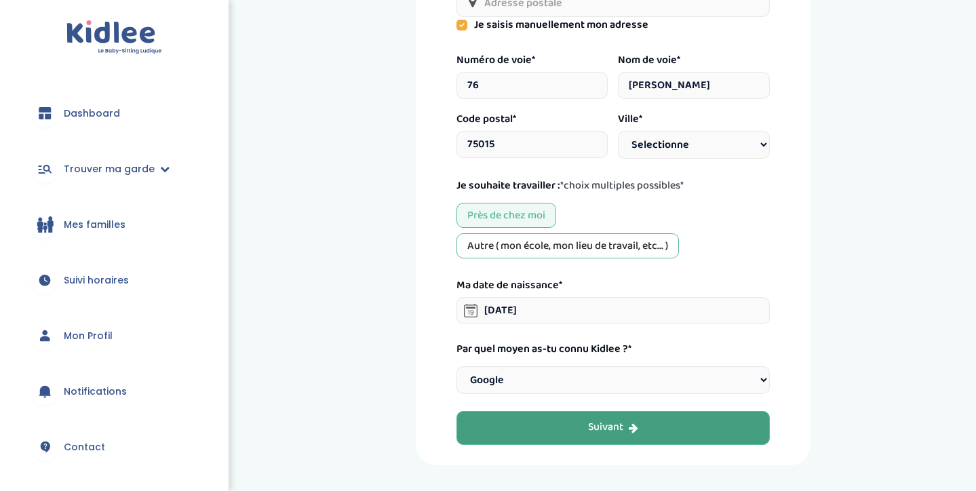
type input "[PERSON_NAME]"
click at [604, 420] on div "Suivant" at bounding box center [613, 428] width 50 height 16
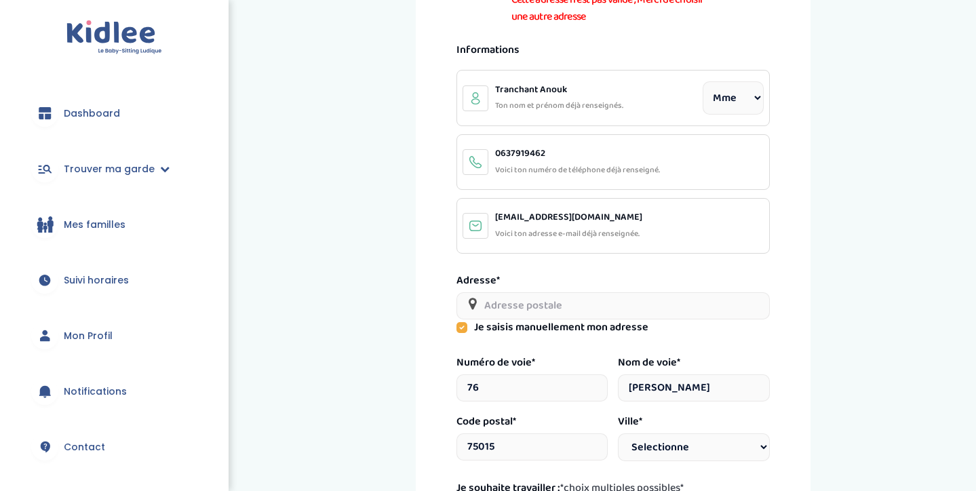
scroll to position [106, 0]
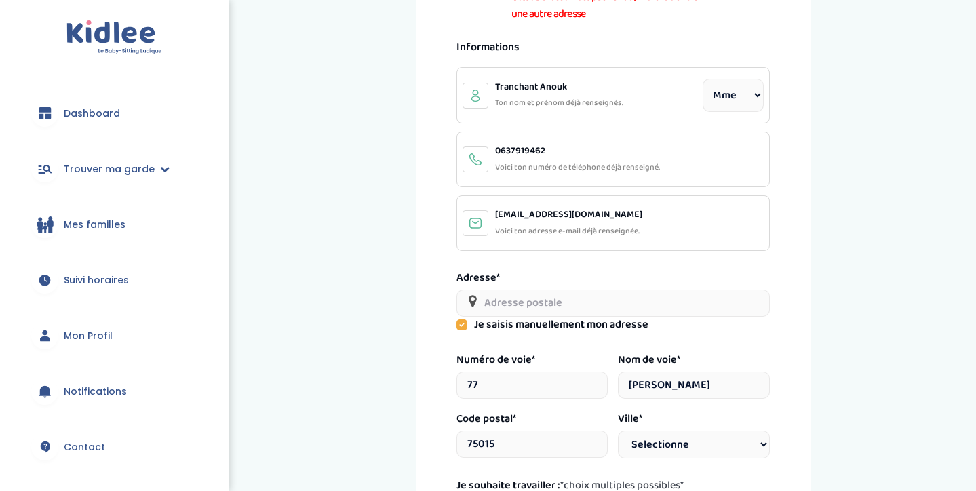
click at [574, 381] on input "77" at bounding box center [533, 385] width 152 height 27
click at [577, 381] on input "78" at bounding box center [533, 385] width 152 height 27
click at [573, 379] on input "79" at bounding box center [533, 385] width 152 height 27
click at [573, 379] on input "80" at bounding box center [533, 385] width 152 height 27
click at [575, 384] on input "79" at bounding box center [533, 385] width 152 height 27
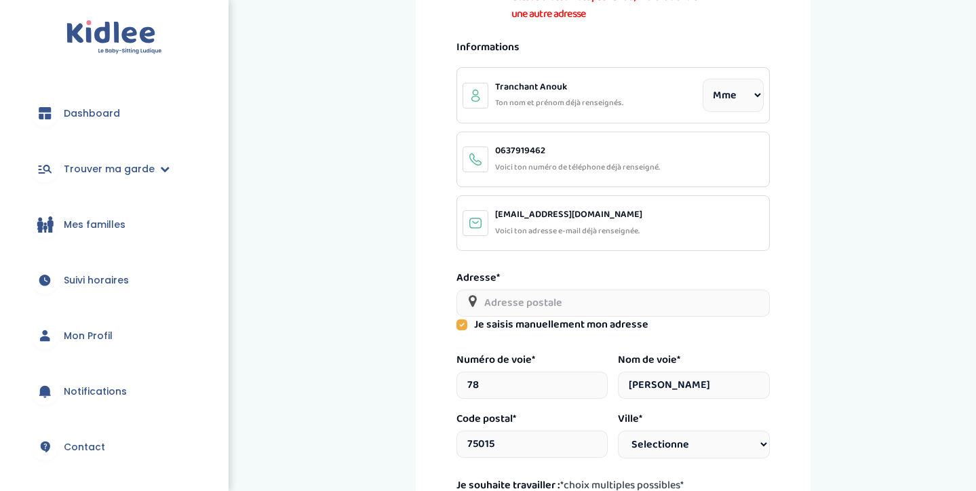
click at [575, 384] on input "78" at bounding box center [533, 385] width 152 height 27
click at [575, 384] on input "77" at bounding box center [533, 385] width 152 height 27
type input "76"
click at [575, 384] on input "76" at bounding box center [533, 385] width 152 height 27
